Goal: Ask a question

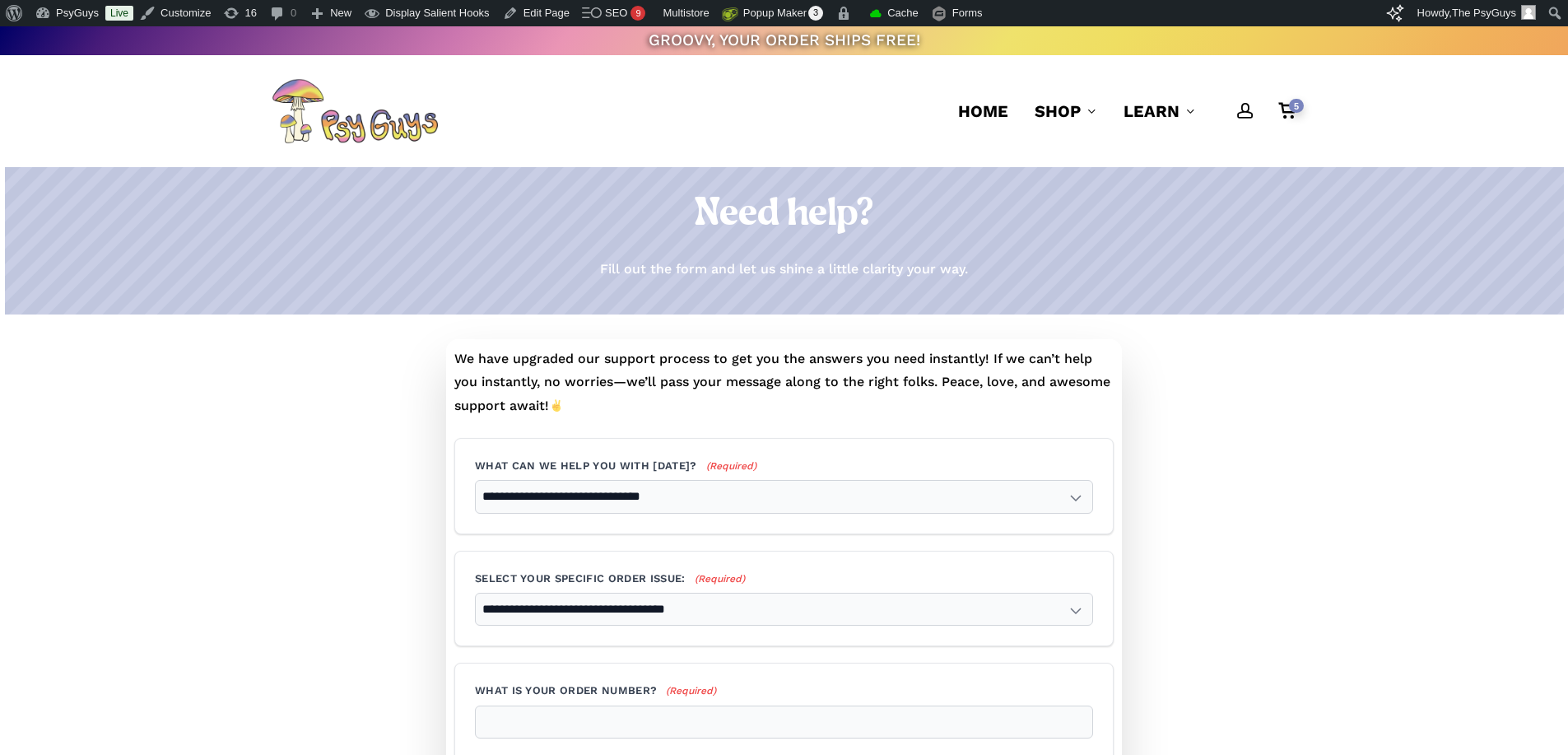
select select "**********"
click at [491, 245] on div "Need help? Fill out the form and let us shine a little clarity your way." at bounding box center [784, 241] width 1024 height 98
click at [990, 267] on div "Need help? Fill out the form and let us shine a little clarity your way." at bounding box center [784, 240] width 1024 height 148
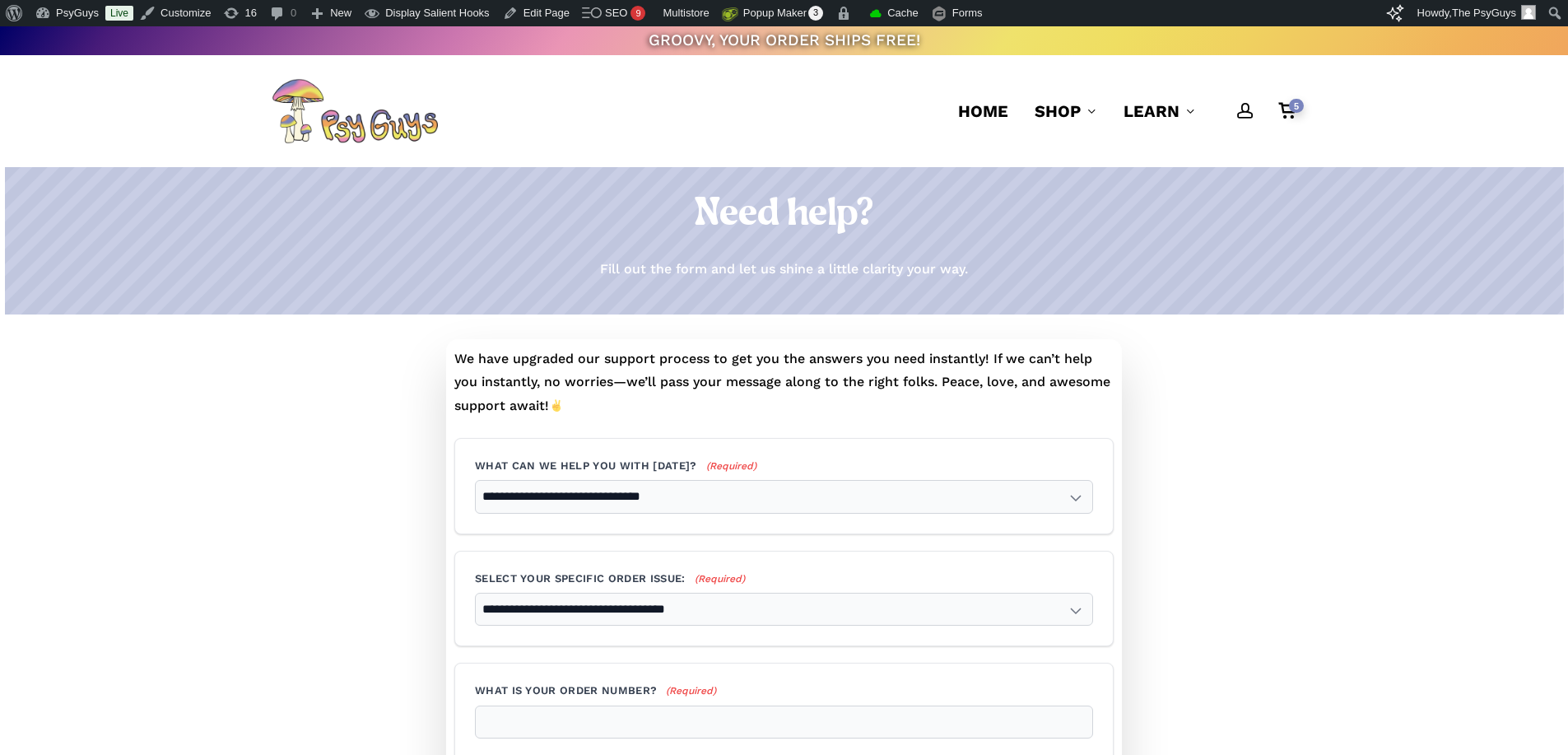
click at [990, 267] on div "Need help? Fill out the form and let us shine a little clarity your way." at bounding box center [784, 241] width 1024 height 98
click at [608, 192] on div "Need help? Fill out the form and let us shine a little clarity your way." at bounding box center [784, 241] width 1024 height 98
click at [714, 203] on h1 "Need help?" at bounding box center [784, 214] width 1024 height 46
click at [715, 203] on h1 "Need help?" at bounding box center [784, 214] width 1024 height 46
drag, startPoint x: 715, startPoint y: 203, endPoint x: 695, endPoint y: 225, distance: 29.7
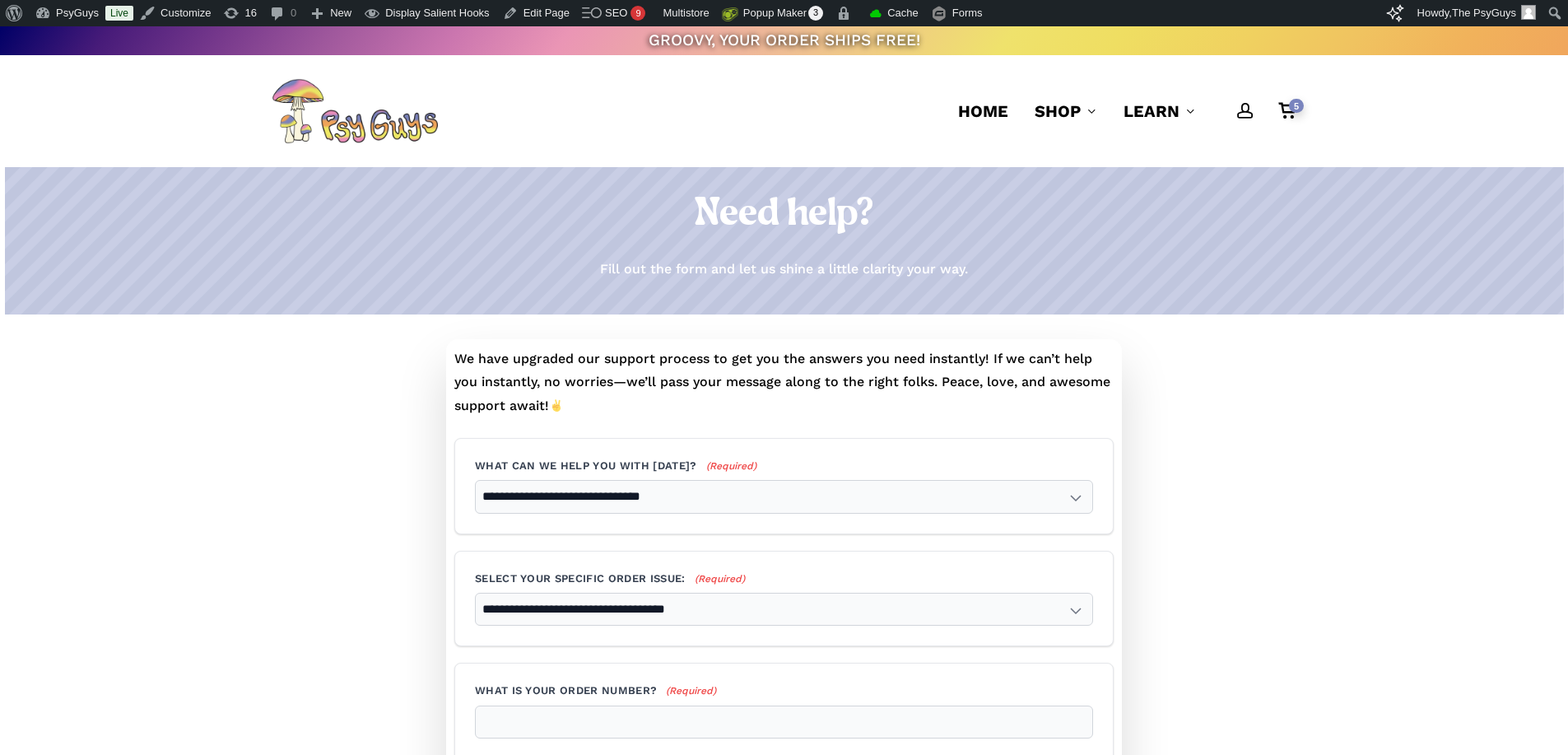
click at [715, 203] on h1 "Need help?" at bounding box center [784, 214] width 1024 height 46
click at [657, 234] on h1 "Need help?" at bounding box center [784, 214] width 1024 height 46
